Goal: Complete application form

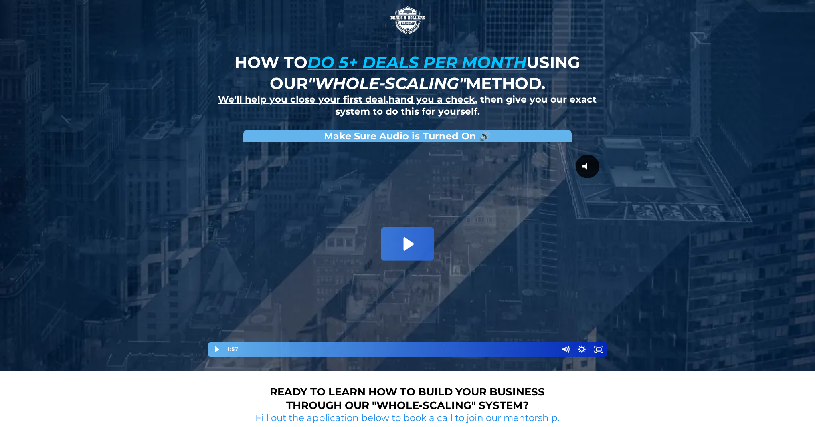
scroll to position [372, 0]
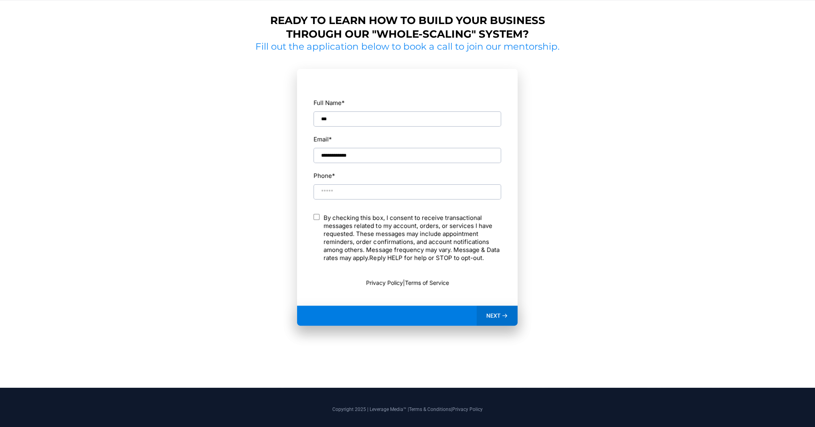
type input "**********"
click at [495, 312] on span "NEXT" at bounding box center [493, 315] width 14 height 7
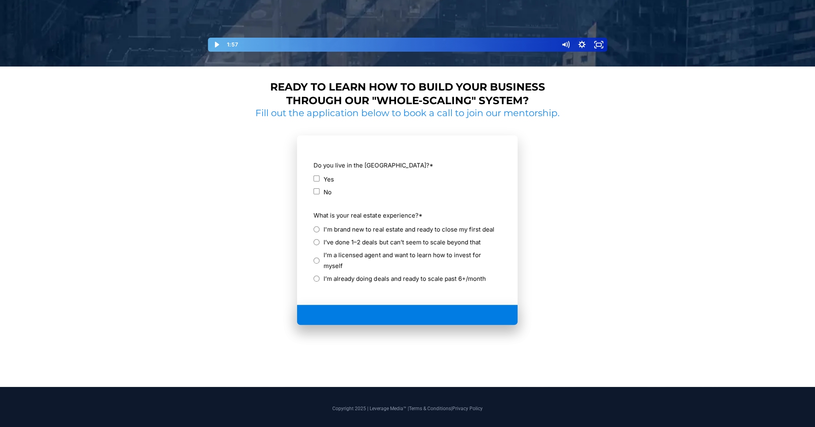
scroll to position [279, 0]
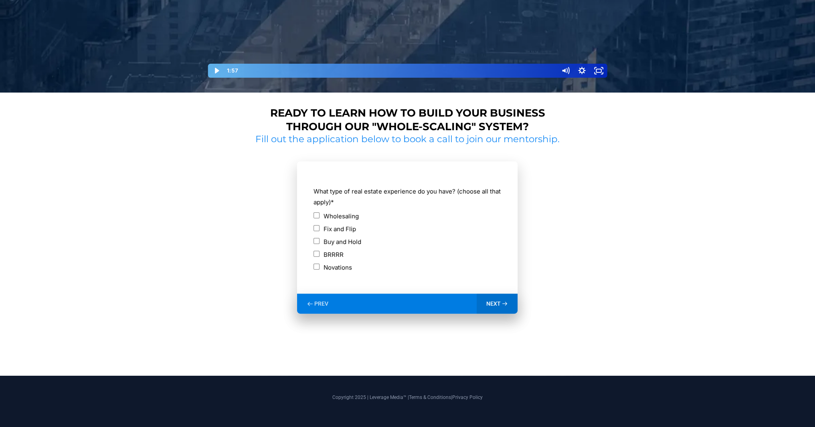
click at [321, 227] on div "Fix and Flip" at bounding box center [408, 229] width 188 height 11
click at [496, 303] on span "NEXT" at bounding box center [493, 303] width 14 height 7
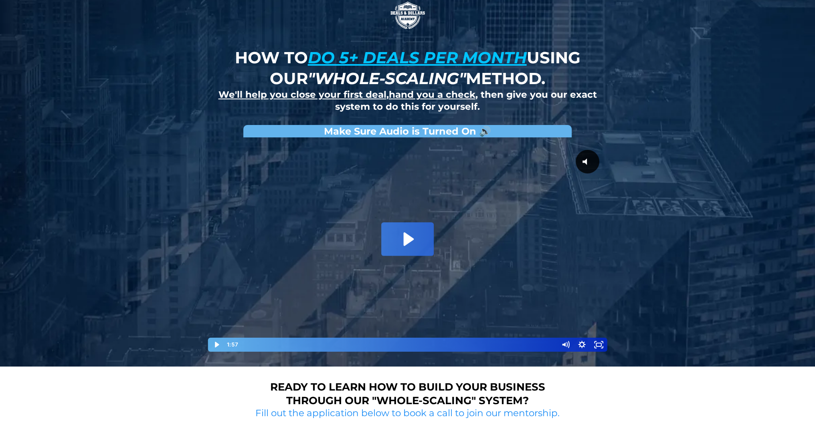
scroll to position [0, 0]
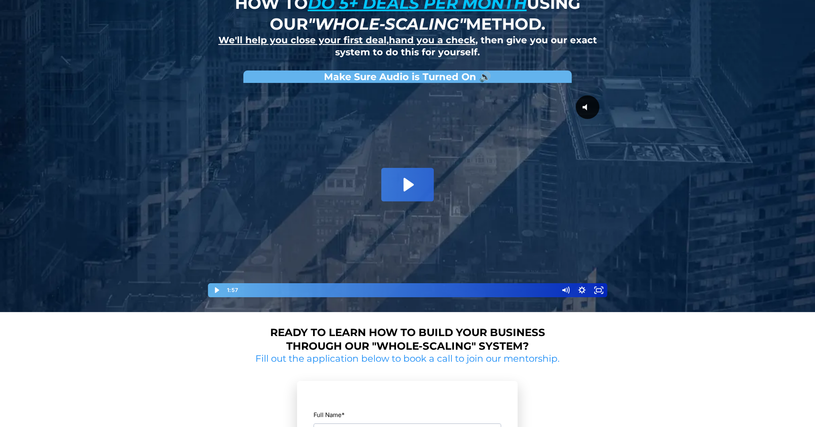
scroll to position [53, 0]
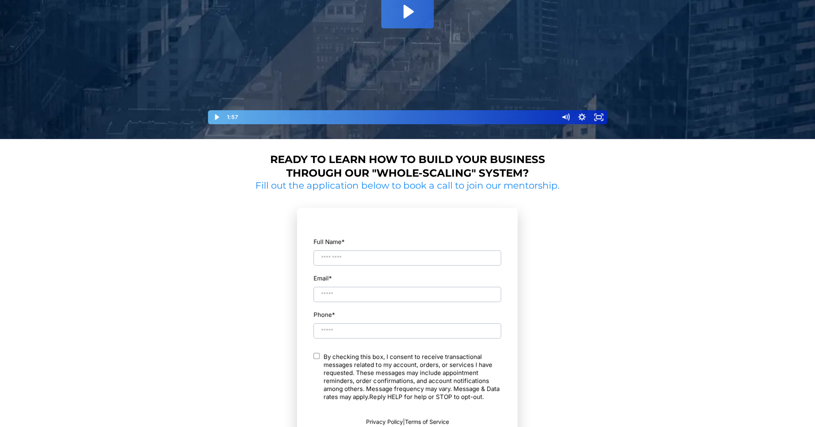
scroll to position [168, 0]
